Goal: Check status

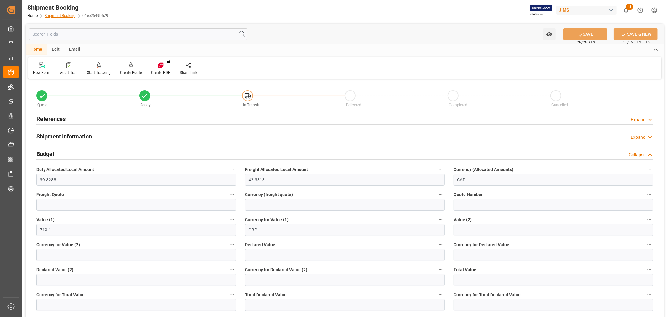
scroll to position [104, 0]
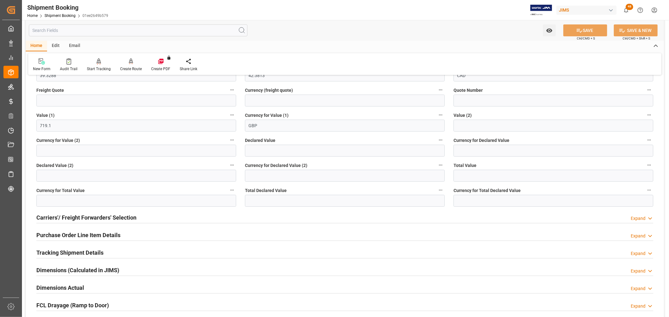
click at [58, 11] on div "Shipment Booking" at bounding box center [67, 7] width 81 height 9
click at [60, 13] on link "Shipment Booking" at bounding box center [60, 15] width 31 height 4
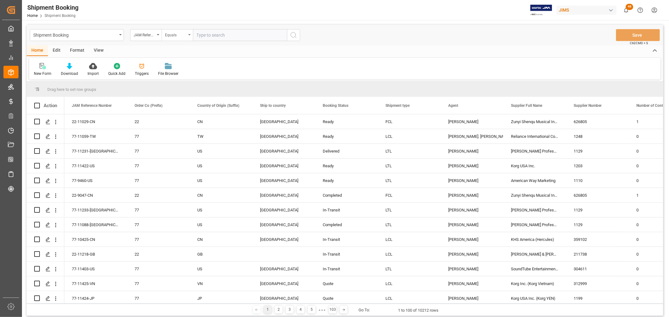
click at [189, 36] on div "Equals" at bounding box center [177, 35] width 31 height 12
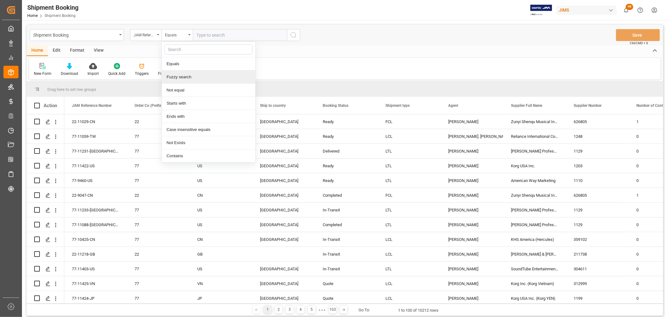
click at [192, 77] on div "Fuzzy search" at bounding box center [208, 77] width 93 height 13
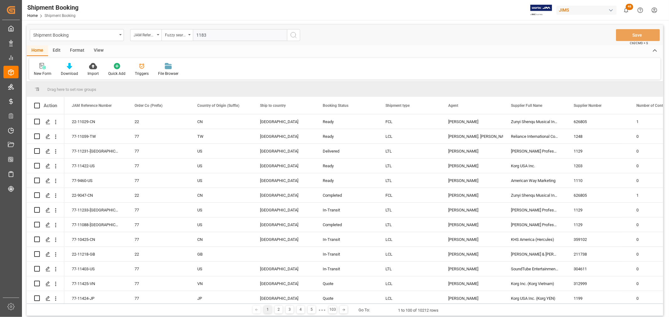
type input "11832"
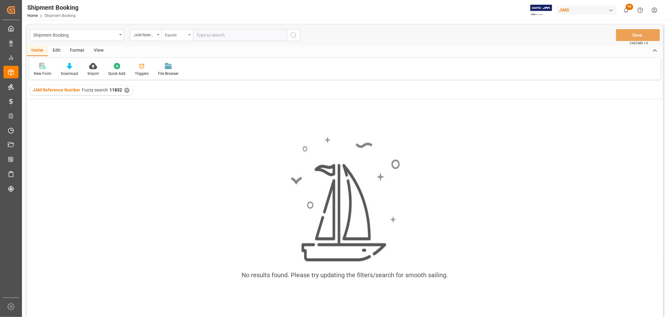
click at [187, 33] on div "Equals" at bounding box center [177, 35] width 31 height 12
click at [183, 76] on div "Fuzzy search" at bounding box center [208, 77] width 93 height 13
type input "11832"
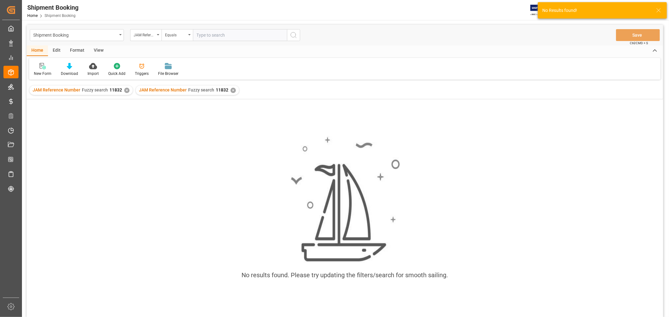
click at [126, 88] on div "✕" at bounding box center [126, 90] width 5 height 5
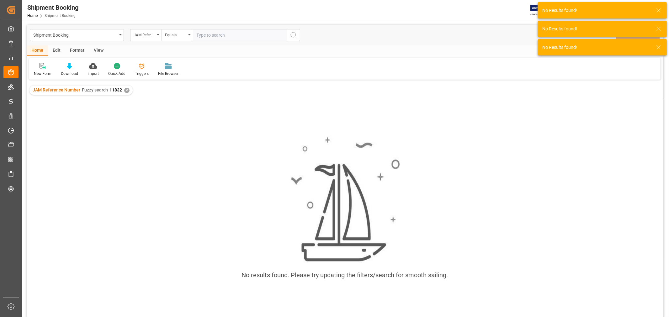
click at [126, 88] on div "✕" at bounding box center [126, 90] width 5 height 5
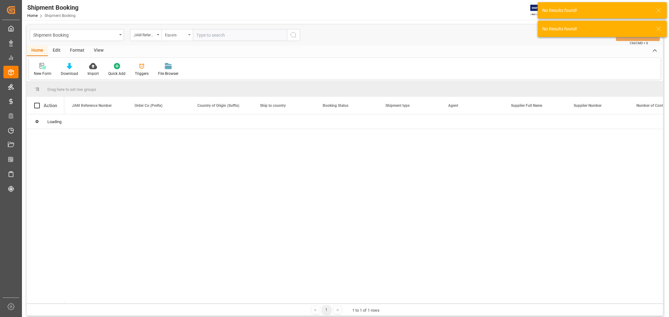
click at [190, 35] on div "Equals" at bounding box center [177, 35] width 31 height 12
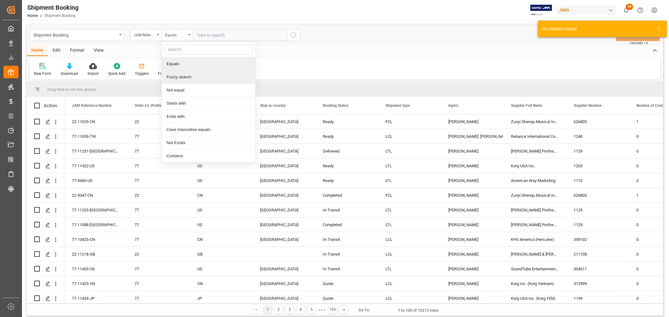
click at [192, 76] on div "Fuzzy search" at bounding box center [208, 77] width 93 height 13
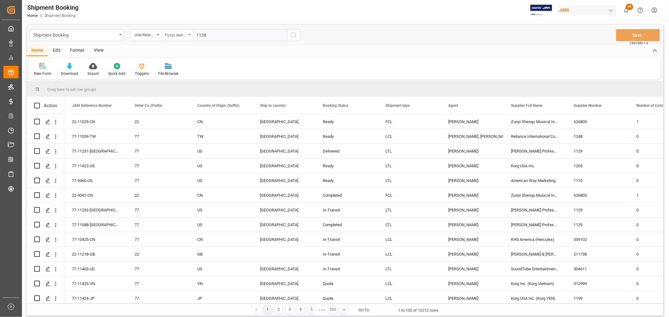
type input "11382"
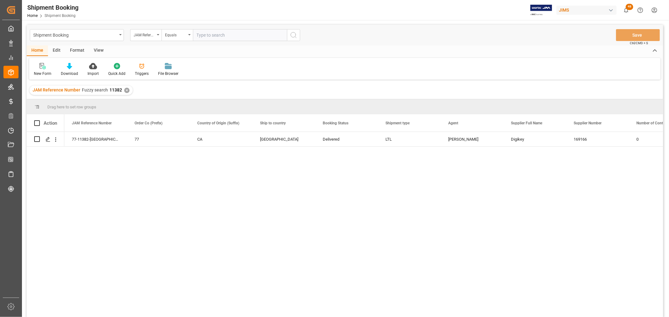
click at [101, 47] on div "View" at bounding box center [98, 50] width 19 height 11
click at [40, 72] on div "Default" at bounding box center [40, 74] width 12 height 6
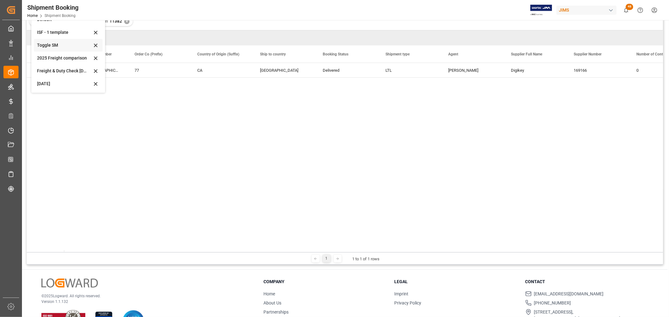
scroll to position [70, 0]
click at [50, 83] on div "[DATE]" at bounding box center [64, 83] width 55 height 7
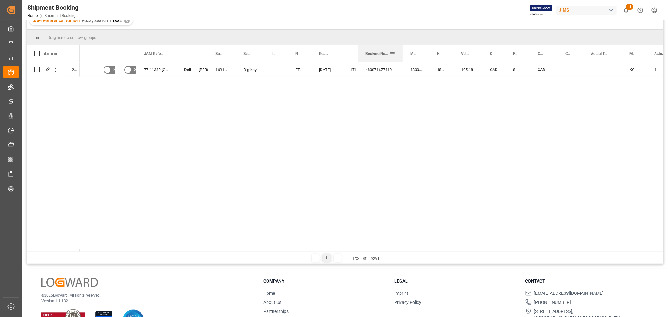
drag, startPoint x: 389, startPoint y: 50, endPoint x: 402, endPoint y: 50, distance: 12.9
click at [402, 50] on div at bounding box center [403, 53] width 3 height 17
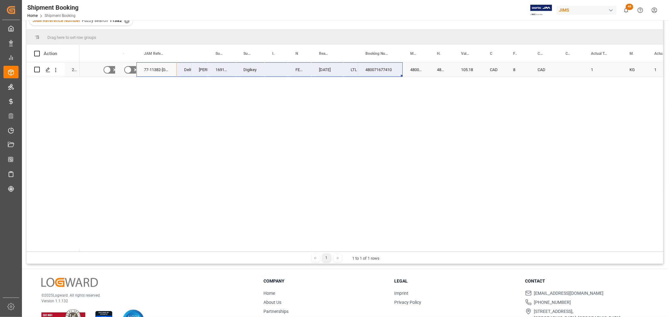
drag, startPoint x: 154, startPoint y: 70, endPoint x: 372, endPoint y: 67, distance: 218.4
